Goal: Information Seeking & Learning: Compare options

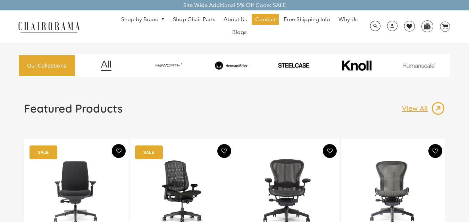
click at [171, 62] on img at bounding box center [168, 65] width 60 height 11
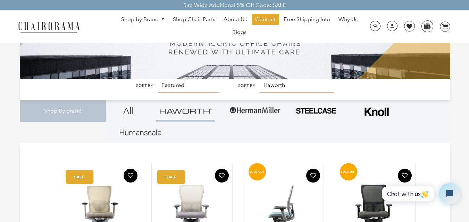
scroll to position [139, 0]
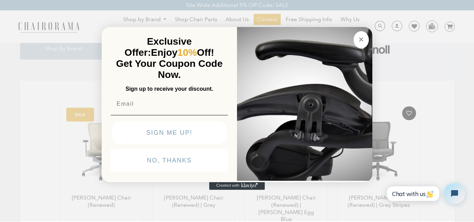
click at [359, 38] on circle "Close dialog" at bounding box center [361, 39] width 8 height 8
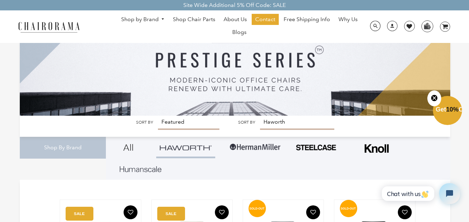
scroll to position [35, 0]
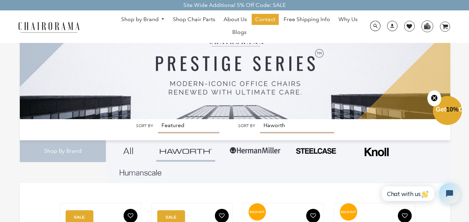
click at [252, 147] on img at bounding box center [255, 150] width 52 height 21
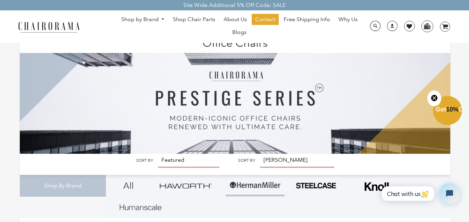
click at [306, 182] on img at bounding box center [316, 186] width 42 height 8
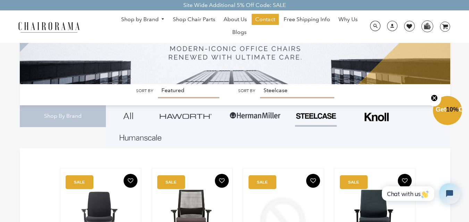
scroll to position [69, 0]
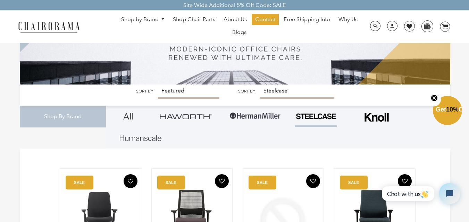
click at [374, 118] on img at bounding box center [376, 118] width 28 height 18
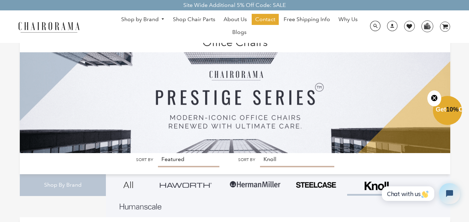
scroll to position [69, 0]
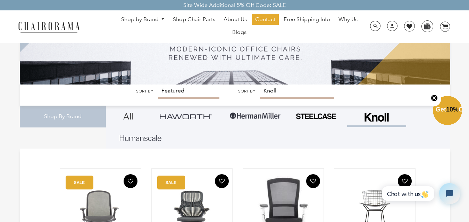
click link
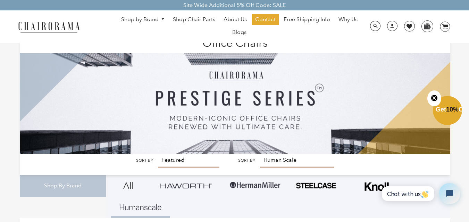
click at [151, 15] on link "Shop by Brand" at bounding box center [143, 19] width 51 height 11
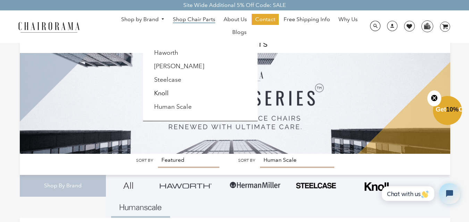
click at [195, 18] on span "Shop Chair Parts" at bounding box center [194, 19] width 42 height 7
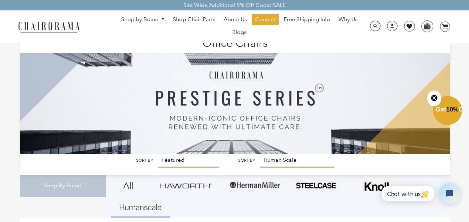
click at [199, 24] on link "Shop Chair Parts" at bounding box center [193, 19] width 49 height 11
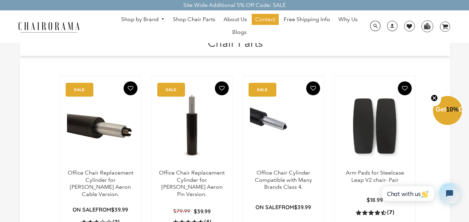
click at [145, 20] on link "Shop by Brand" at bounding box center [143, 19] width 51 height 11
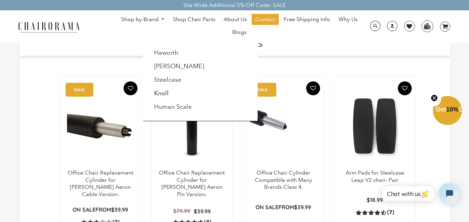
click at [163, 48] on li "Haworth" at bounding box center [181, 52] width 63 height 13
click at [166, 53] on link "Haworth" at bounding box center [166, 53] width 24 height 8
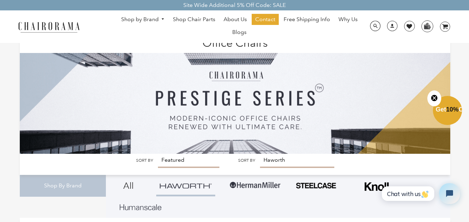
click at [160, 28] on ul "Shop by Brand Haworth Herman Miller Steelcase Knoll Human Scale" at bounding box center [239, 27] width 252 height 26
click link "Shop by Brand"
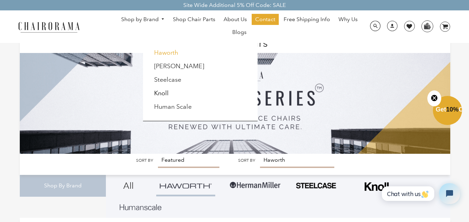
click link "Haworth"
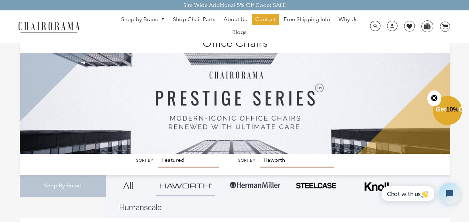
click at [158, 23] on link "Shop by Brand" at bounding box center [143, 19] width 51 height 11
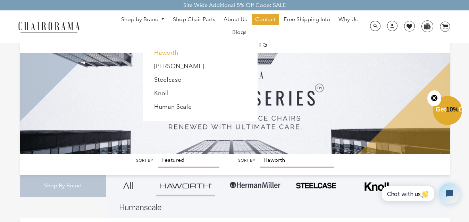
click at [162, 51] on link "Haworth" at bounding box center [166, 53] width 24 height 8
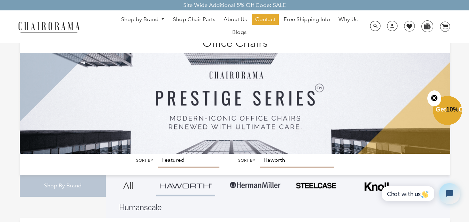
click at [254, 44] on h1 "Office Chairs" at bounding box center [235, 42] width 416 height 15
click at [263, 187] on img at bounding box center [255, 185] width 52 height 21
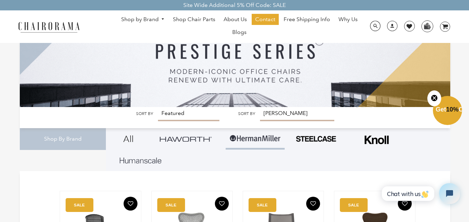
scroll to position [35, 0]
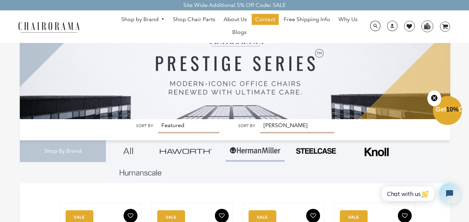
click at [183, 149] on img at bounding box center [186, 151] width 52 height 5
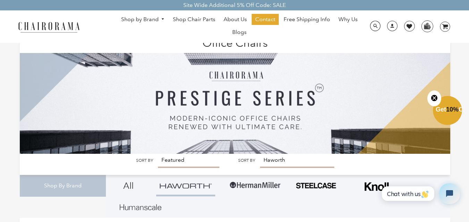
click at [431, 97] on circle "Close teaser" at bounding box center [434, 98] width 7 height 7
click at [294, 48] on h1 "Office Chairs" at bounding box center [235, 42] width 416 height 15
click at [246, 184] on img at bounding box center [255, 185] width 52 height 21
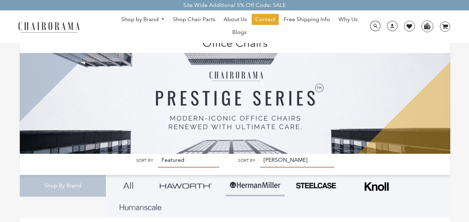
click at [379, 185] on img at bounding box center [376, 187] width 28 height 18
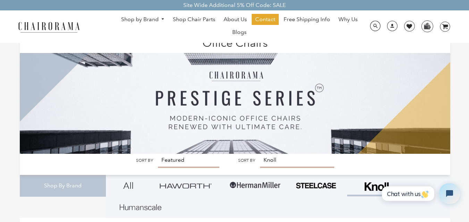
click at [164, 22] on link "Shop by Brand" at bounding box center [143, 19] width 51 height 11
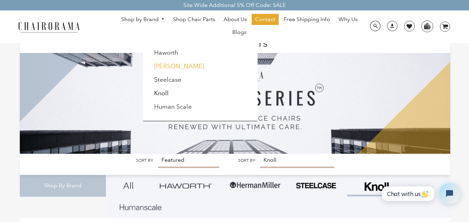
click at [173, 68] on link "[PERSON_NAME]" at bounding box center [179, 66] width 50 height 8
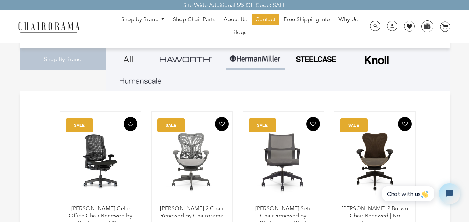
scroll to position [35, 0]
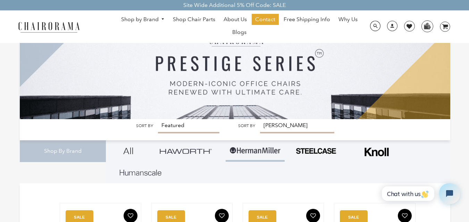
click at [157, 19] on link "Shop by Brand" at bounding box center [143, 19] width 51 height 11
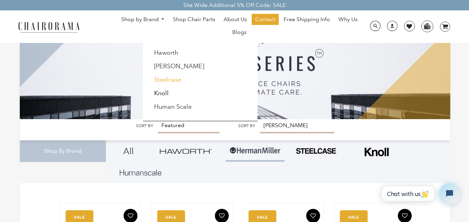
click at [160, 83] on link "Steelcase" at bounding box center [167, 80] width 27 height 8
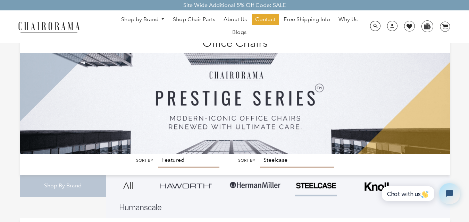
click at [154, 17] on link "Shop by Brand" at bounding box center [143, 19] width 51 height 11
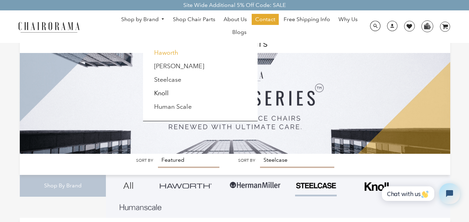
click at [163, 54] on link "Haworth" at bounding box center [166, 53] width 24 height 8
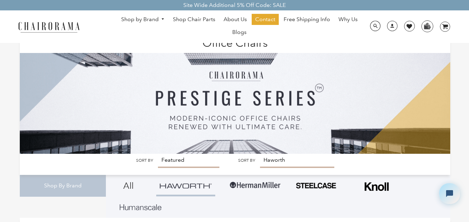
click at [160, 18] on span "DesktopNavigation" at bounding box center [161, 19] width 6 height 5
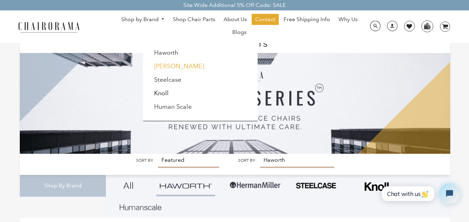
click at [163, 66] on link "[PERSON_NAME]" at bounding box center [179, 66] width 50 height 8
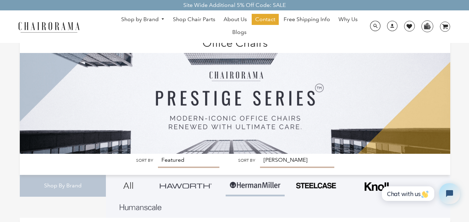
click at [162, 20] on span "DesktopNavigation" at bounding box center [161, 19] width 6 height 5
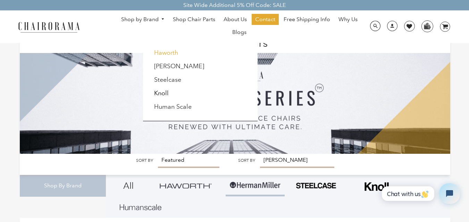
click at [162, 50] on link "Haworth" at bounding box center [166, 53] width 24 height 8
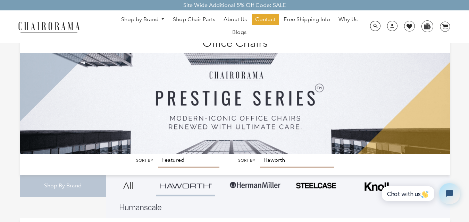
click at [153, 19] on link "Shop by Brand" at bounding box center [143, 19] width 51 height 11
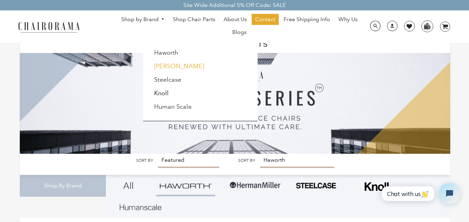
click at [156, 67] on link "[PERSON_NAME]" at bounding box center [179, 66] width 50 height 8
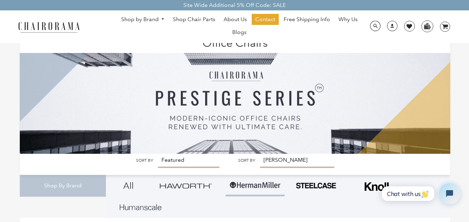
click at [220, 45] on h1 "Office Chairs" at bounding box center [235, 42] width 416 height 15
click at [165, 35] on ul "Shop by Brand [GEOGRAPHIC_DATA] [PERSON_NAME] Steelcase [PERSON_NAME] Human Sca…" at bounding box center [239, 27] width 252 height 26
click at [193, 188] on img at bounding box center [186, 185] width 52 height 5
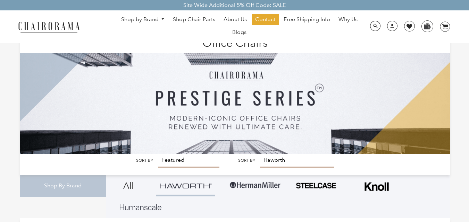
drag, startPoint x: 452, startPoint y: 45, endPoint x: 436, endPoint y: 74, distance: 33.6
click at [259, 181] on img at bounding box center [255, 185] width 52 height 21
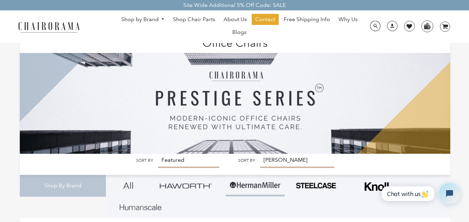
click at [194, 185] on img at bounding box center [186, 185] width 52 height 5
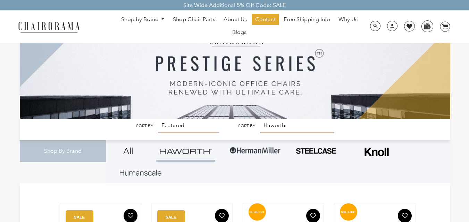
click at [208, 151] on img at bounding box center [186, 151] width 52 height 5
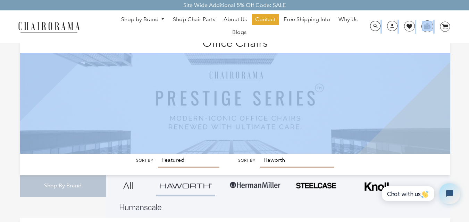
drag, startPoint x: 202, startPoint y: 45, endPoint x: 268, endPoint y: 42, distance: 66.0
click at [275, 43] on div "Shop by Brand Haworth Herman Miller Steelcase Knoll Human Scale" at bounding box center [234, 26] width 469 height 33
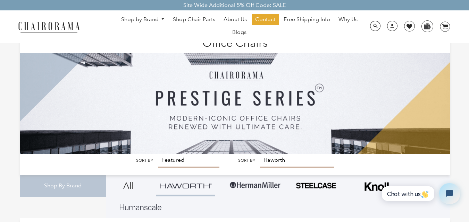
click at [267, 182] on img at bounding box center [255, 185] width 52 height 21
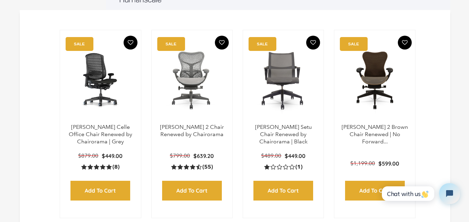
drag, startPoint x: 445, startPoint y: 54, endPoint x: 429, endPoint y: 59, distance: 16.9
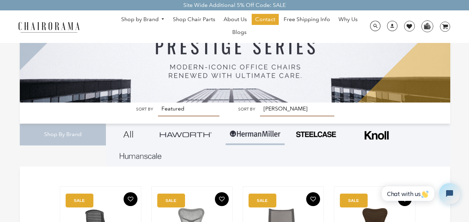
scroll to position [35, 0]
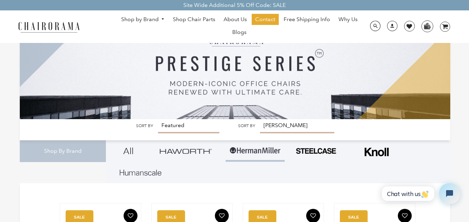
click at [310, 154] on img at bounding box center [316, 151] width 42 height 8
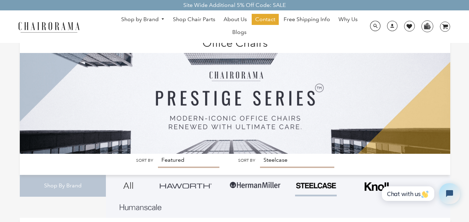
click at [153, 179] on div "All" at bounding box center [278, 196] width 344 height 43
click at [163, 187] on img at bounding box center [186, 185] width 52 height 5
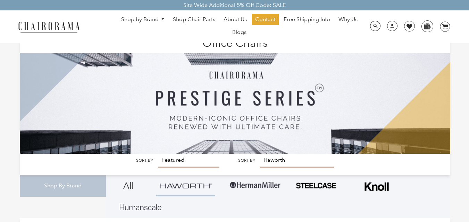
click at [256, 184] on img at bounding box center [255, 185] width 52 height 21
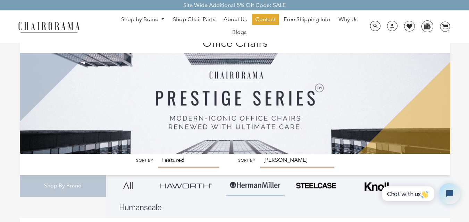
click at [436, 49] on h1 "Office Chairs" at bounding box center [235, 42] width 416 height 15
click at [162, 20] on span "DesktopNavigation" at bounding box center [161, 19] width 6 height 5
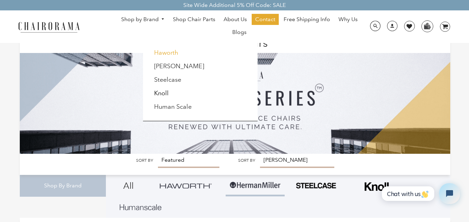
click at [166, 55] on link "Haworth" at bounding box center [166, 53] width 24 height 8
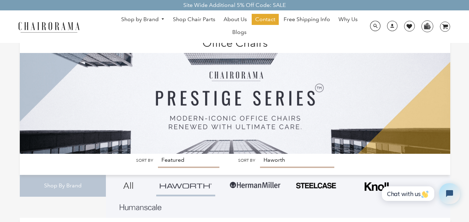
click at [440, 48] on h1 "Office Chairs" at bounding box center [235, 42] width 416 height 15
click at [165, 17] on span "DesktopNavigation" at bounding box center [161, 19] width 6 height 5
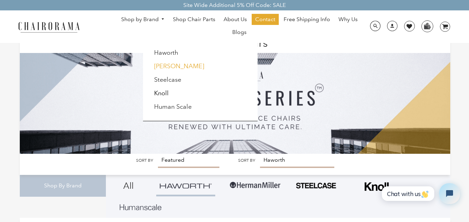
click at [168, 67] on link "[PERSON_NAME]" at bounding box center [179, 66] width 50 height 8
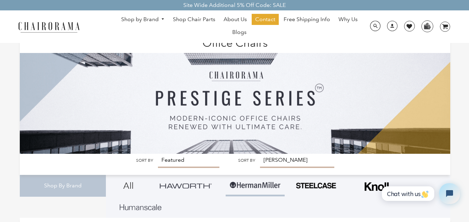
click at [438, 48] on h1 "Office Chairs" at bounding box center [235, 42] width 416 height 15
click at [161, 21] on span "DesktopNavigation" at bounding box center [161, 19] width 6 height 5
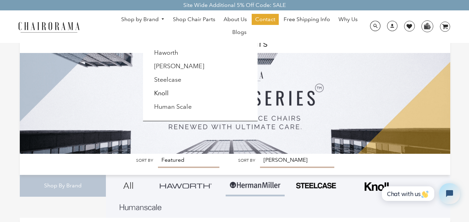
click at [154, 20] on link "Shop by Brand" at bounding box center [143, 19] width 51 height 11
click at [160, 52] on link "Haworth" at bounding box center [166, 53] width 24 height 8
